Goal: Navigation & Orientation: Find specific page/section

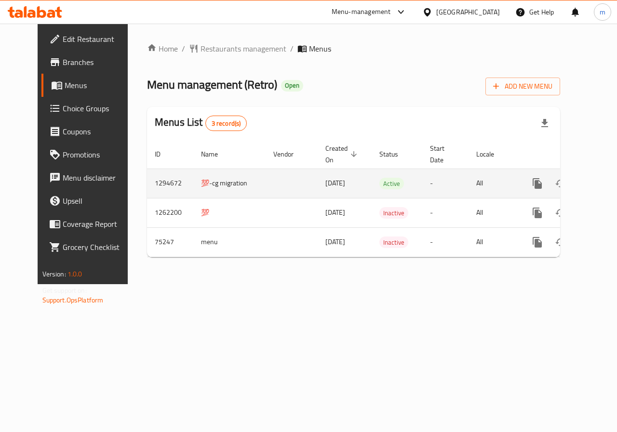
click at [601, 187] on icon "enhanced table" at bounding box center [607, 184] width 12 height 12
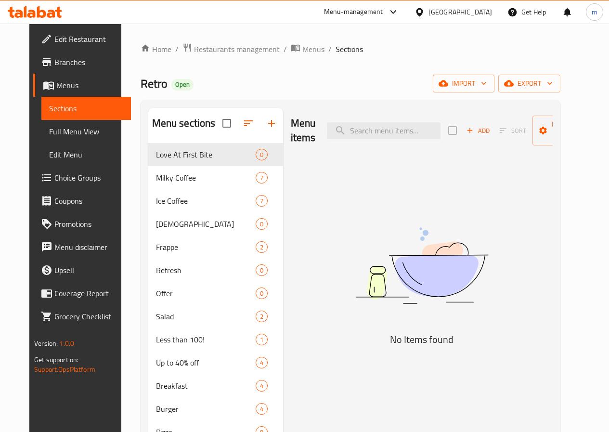
click at [49, 126] on span "Full Menu View" at bounding box center [86, 132] width 74 height 12
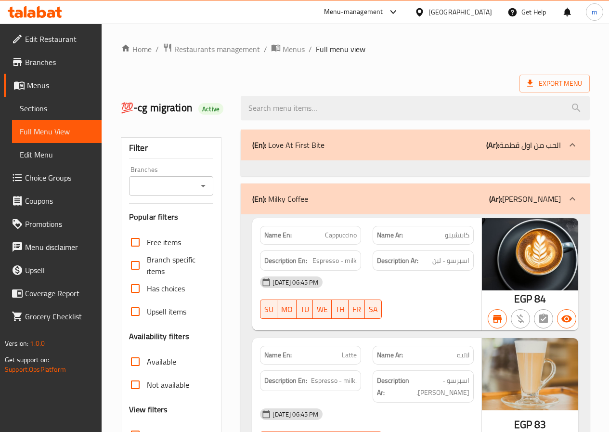
click at [66, 159] on span "Edit Menu" at bounding box center [57, 155] width 74 height 12
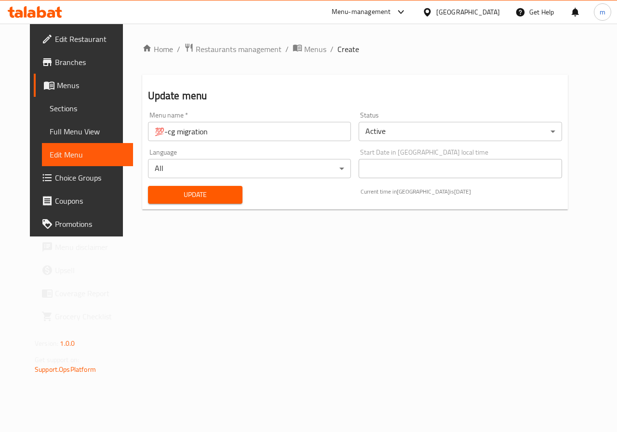
click at [63, 179] on span "Choice Groups" at bounding box center [90, 178] width 70 height 12
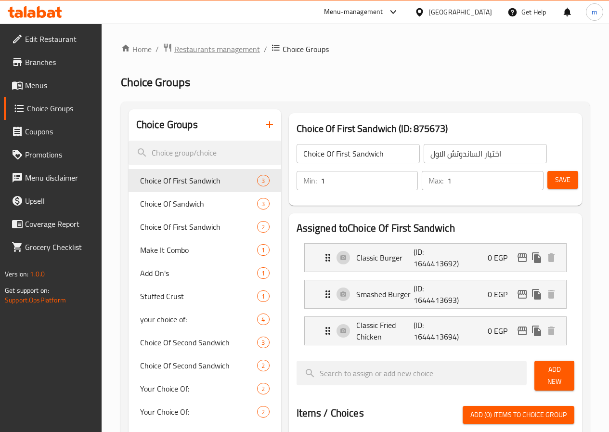
click at [230, 54] on span "Restaurants management" at bounding box center [217, 49] width 86 height 12
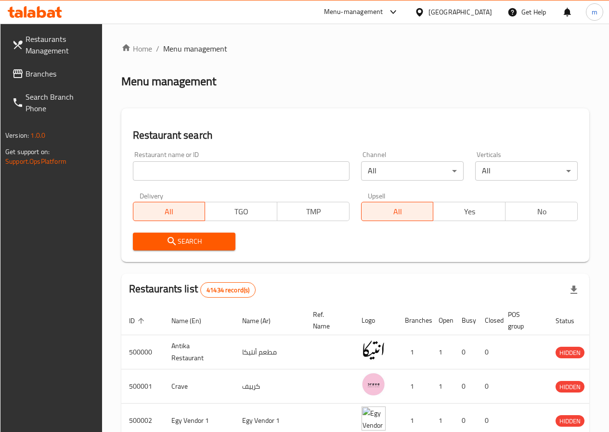
click at [40, 69] on span "Branches" at bounding box center [60, 74] width 69 height 12
